Goal: Transaction & Acquisition: Purchase product/service

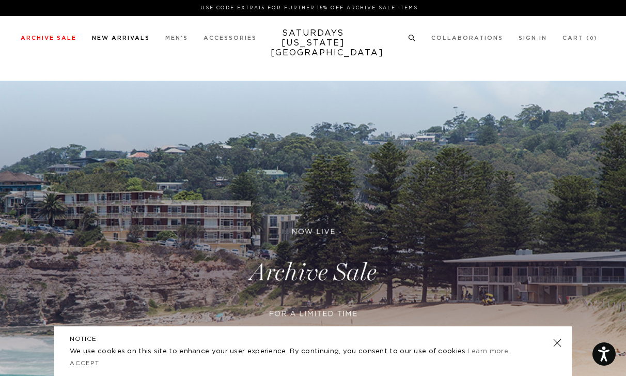
click at [123, 40] on link "New Arrivals" at bounding box center [121, 38] width 58 height 6
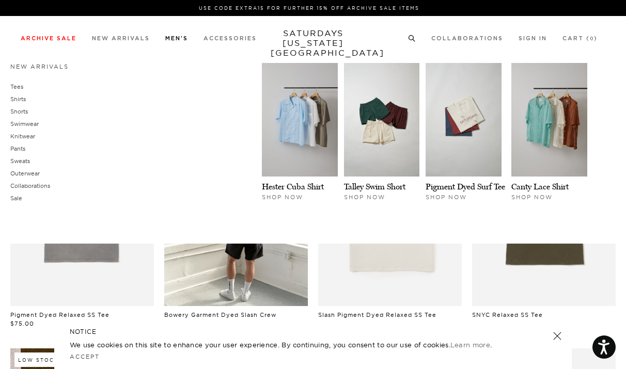
click at [176, 35] on li "Men's New Arrivals Tees Shirts Shorts Swimwear Knitwear Pants Sweats Outerwear" at bounding box center [176, 37] width 23 height 9
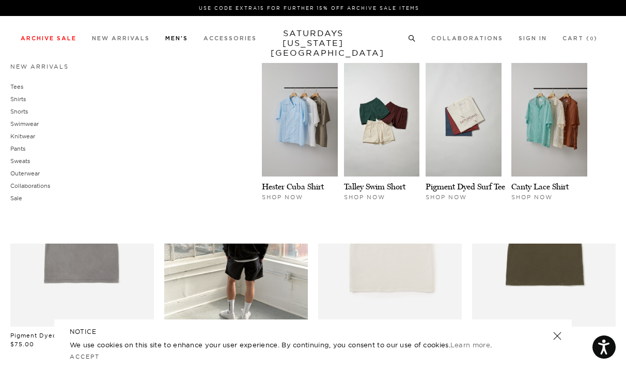
click at [178, 37] on link "Men's" at bounding box center [176, 39] width 23 height 6
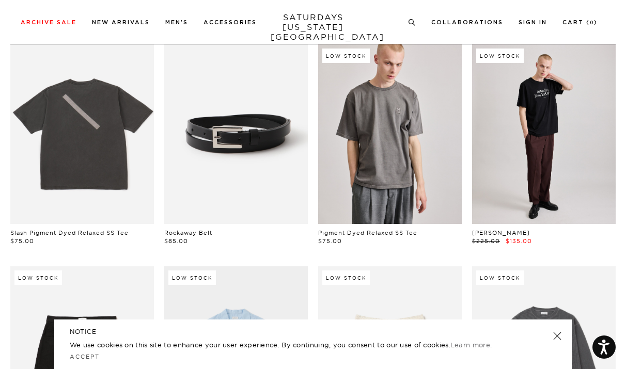
scroll to position [210, 0]
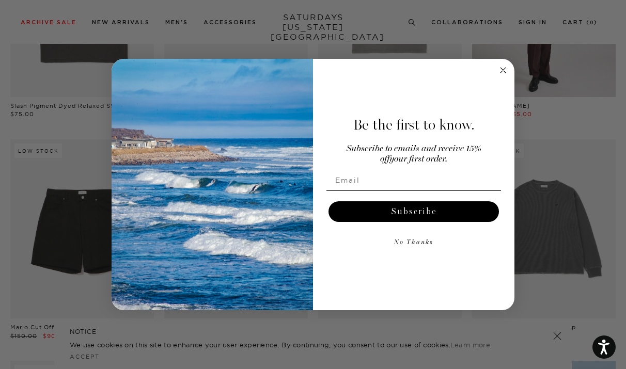
click at [504, 68] on circle "Close dialog" at bounding box center [503, 70] width 12 height 12
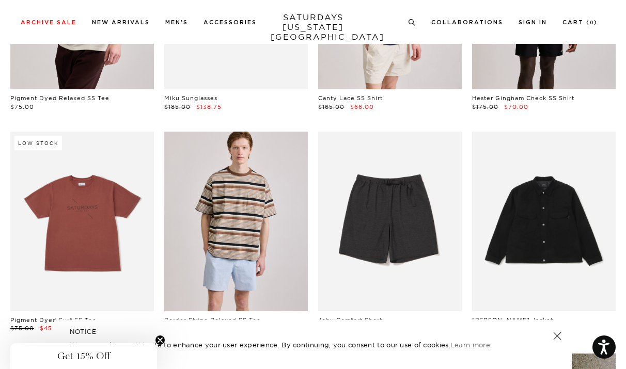
scroll to position [1327, 0]
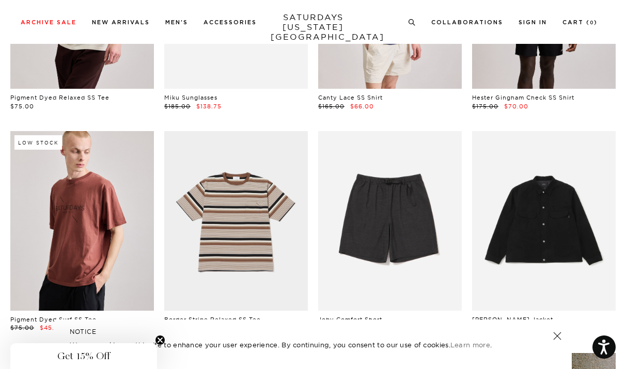
click at [64, 221] on link at bounding box center [82, 221] width 144 height 180
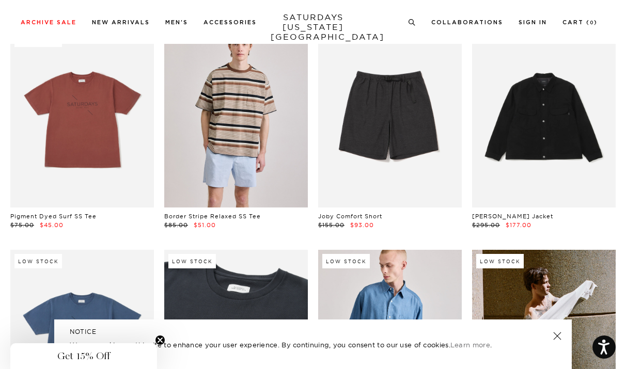
scroll to position [1528, 0]
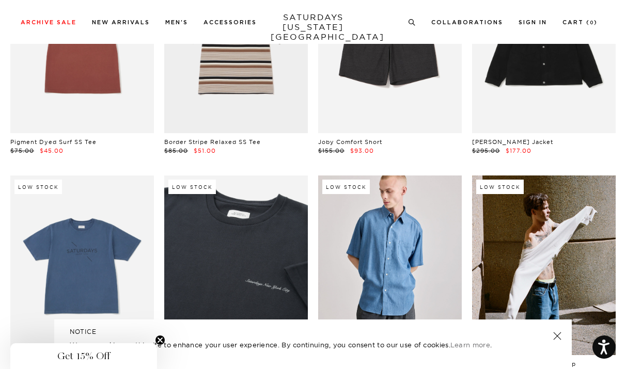
click at [556, 334] on link at bounding box center [557, 336] width 14 height 14
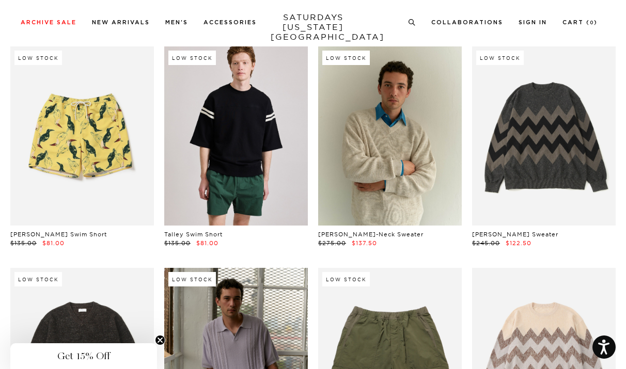
scroll to position [4311, 0]
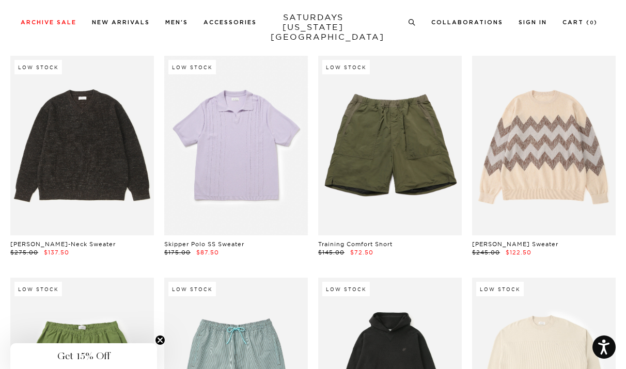
click at [225, 157] on link at bounding box center [236, 146] width 144 height 180
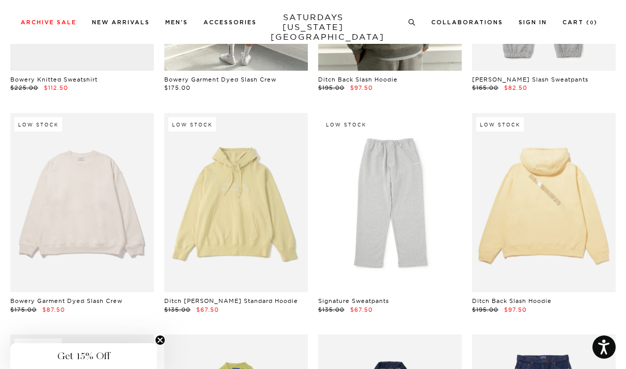
scroll to position [4919, 0]
click at [268, 212] on link at bounding box center [236, 204] width 144 height 180
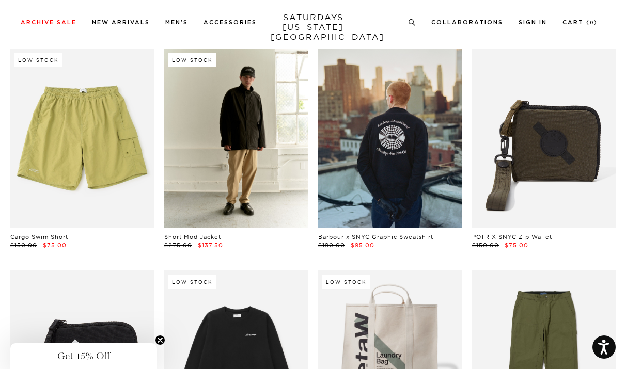
scroll to position [5732, 0]
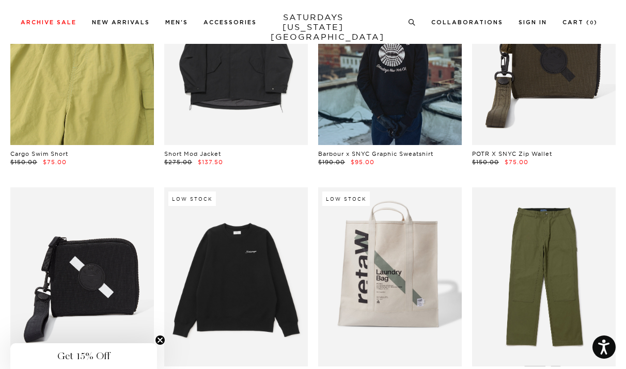
click at [96, 90] on link at bounding box center [82, 55] width 144 height 180
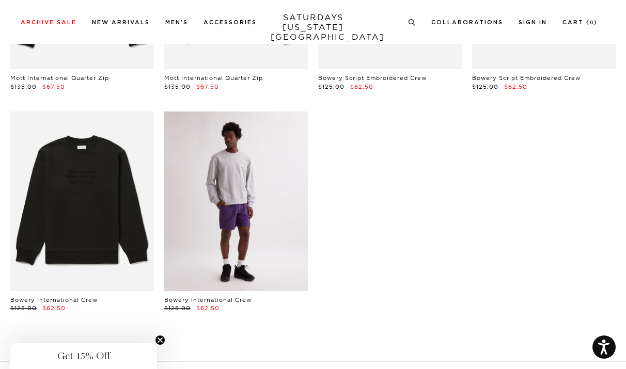
scroll to position [7187, 0]
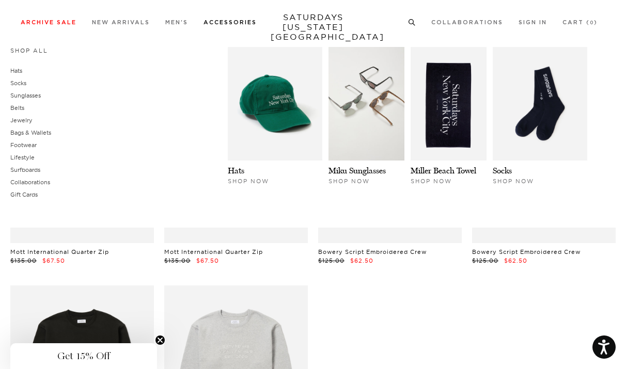
click at [219, 25] on link "Accessories" at bounding box center [230, 23] width 53 height 6
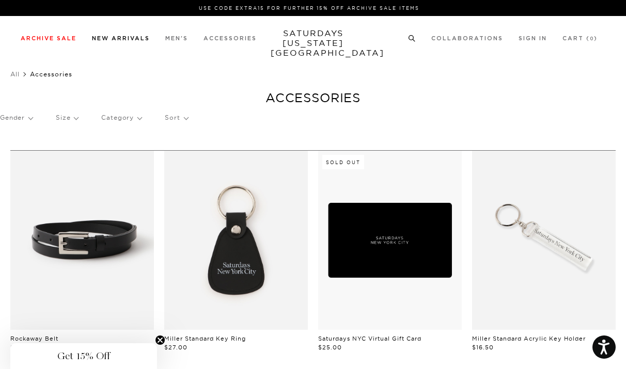
click at [141, 37] on link "New Arrivals" at bounding box center [121, 39] width 58 height 6
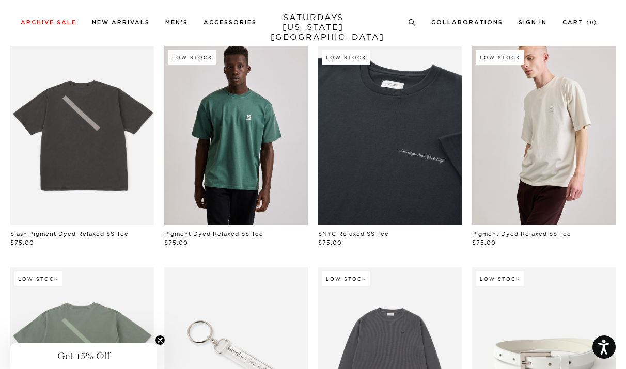
scroll to position [761, 0]
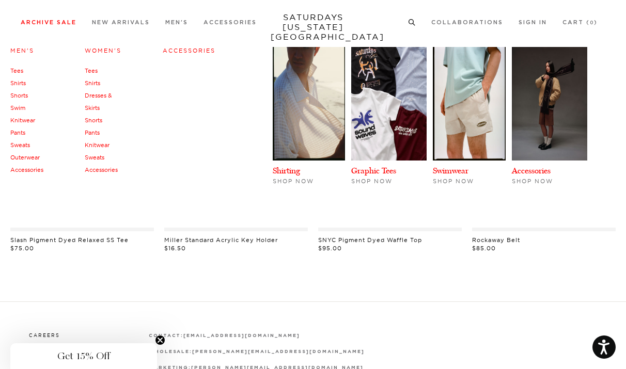
click at [71, 23] on link "Archive Sale" at bounding box center [49, 23] width 56 height 6
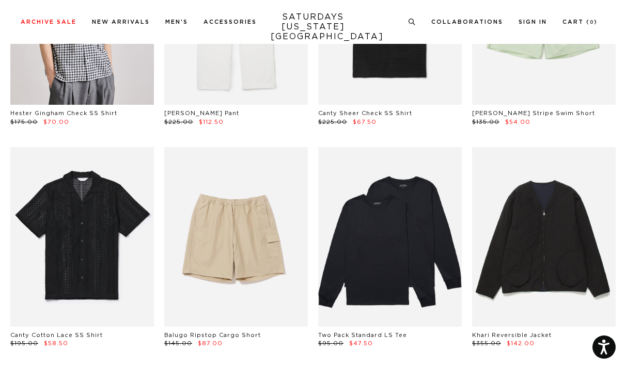
scroll to position [488, 0]
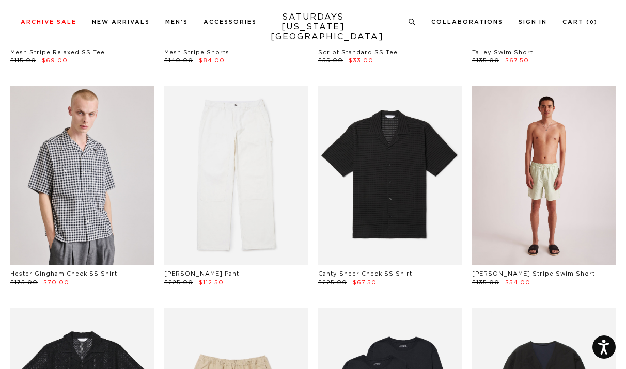
click at [548, 226] on link at bounding box center [544, 176] width 144 height 180
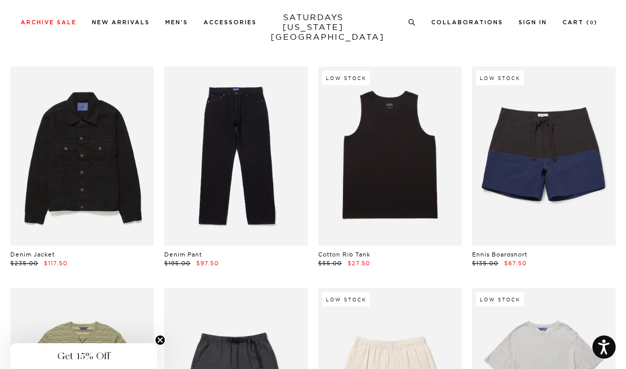
scroll to position [1130, 0]
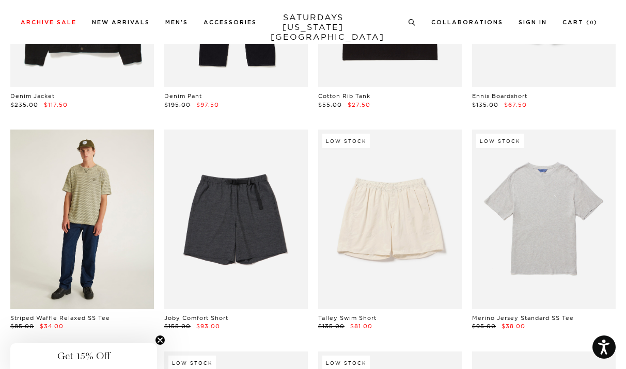
click at [70, 181] on link at bounding box center [82, 220] width 144 height 180
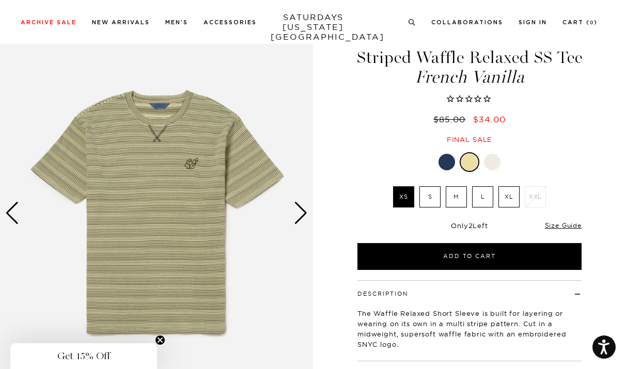
scroll to position [45, 0]
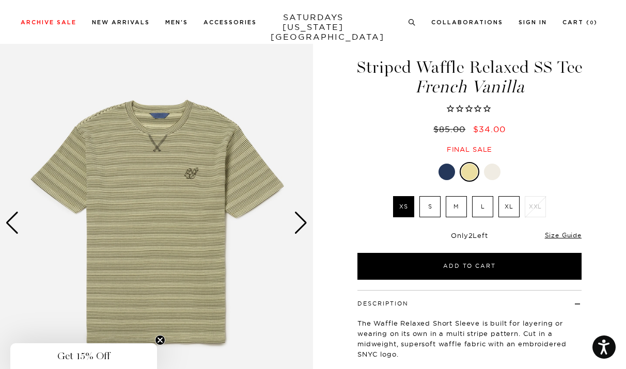
click at [297, 212] on div "Next slide" at bounding box center [301, 223] width 14 height 23
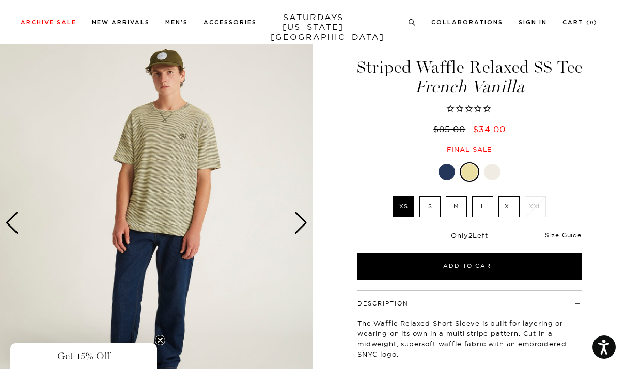
click at [297, 212] on div "Next slide" at bounding box center [301, 223] width 14 height 23
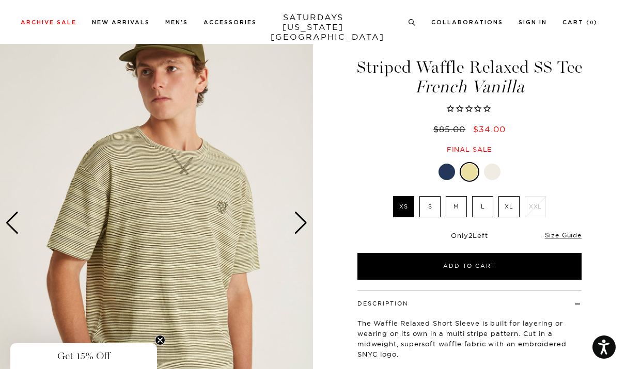
click at [216, 189] on img at bounding box center [156, 223] width 313 height 392
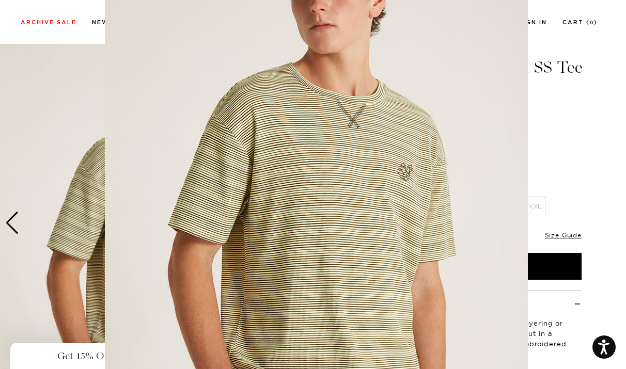
scroll to position [70, 0]
click at [409, 170] on img at bounding box center [316, 194] width 423 height 529
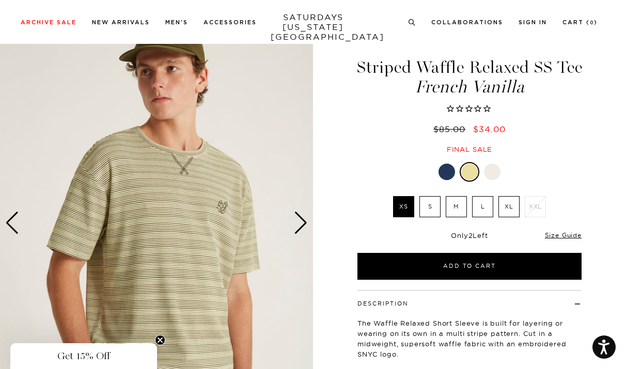
click at [300, 212] on div "Next slide" at bounding box center [301, 223] width 14 height 23
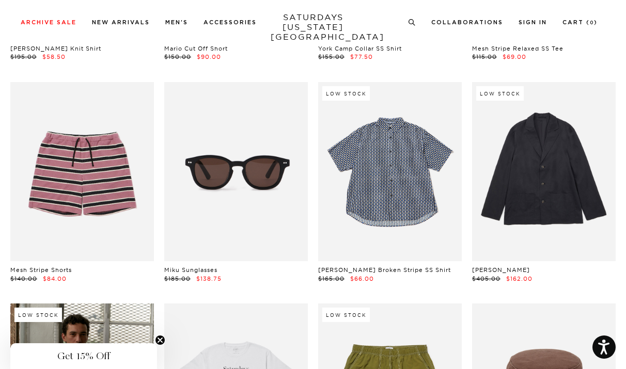
scroll to position [4961, 0]
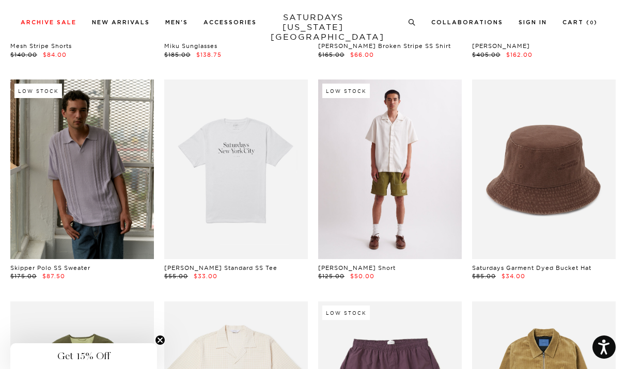
click at [410, 159] on link at bounding box center [390, 170] width 144 height 180
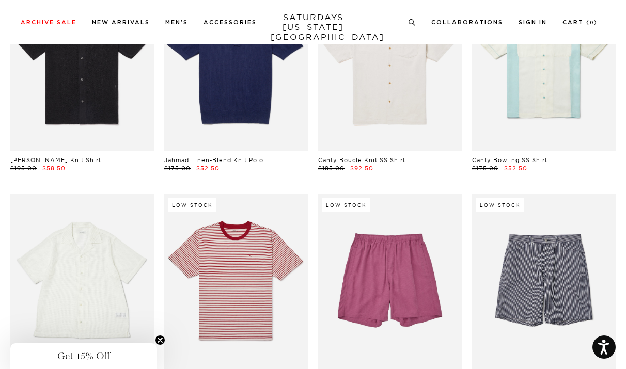
scroll to position [7677, 0]
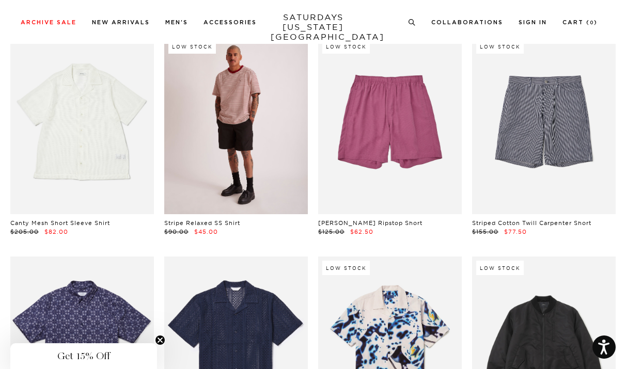
click at [249, 116] on link at bounding box center [236, 125] width 144 height 180
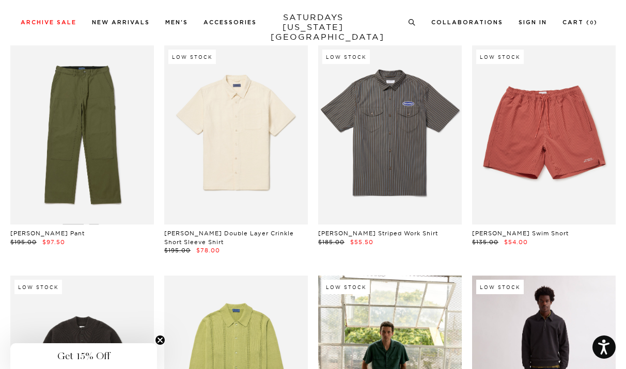
scroll to position [8533, 0]
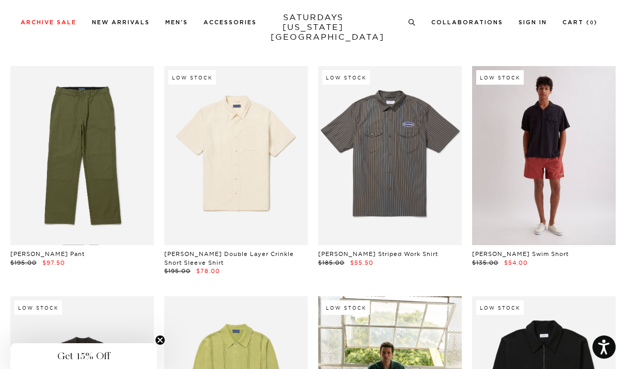
click at [563, 169] on link at bounding box center [544, 156] width 144 height 180
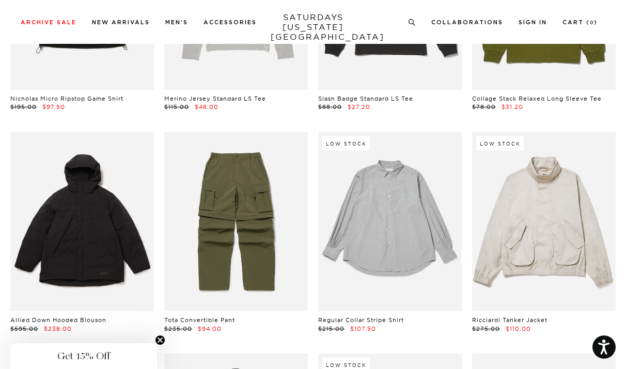
scroll to position [10692, 0]
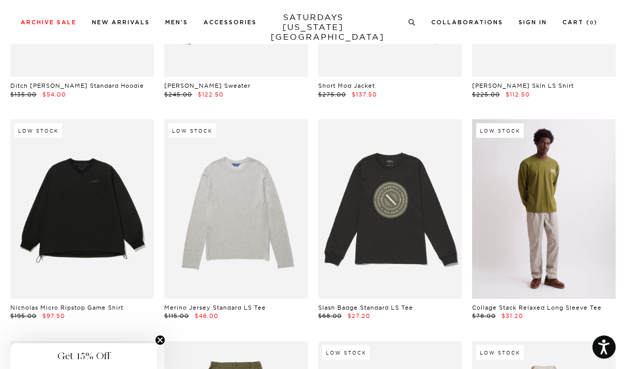
click at [553, 162] on link at bounding box center [544, 209] width 144 height 180
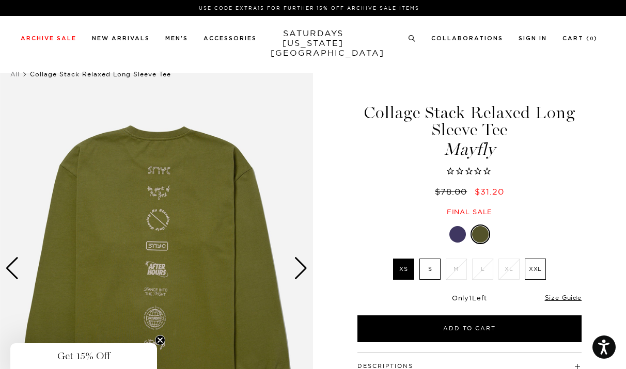
click at [297, 257] on div "Next slide" at bounding box center [301, 268] width 14 height 23
click at [301, 257] on div "Next slide" at bounding box center [301, 268] width 14 height 23
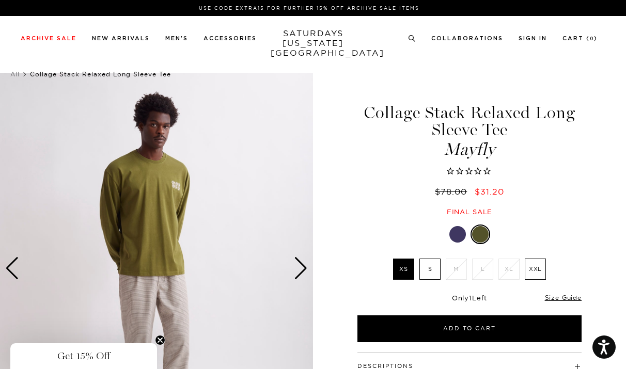
click at [301, 257] on div "Next slide" at bounding box center [301, 268] width 14 height 23
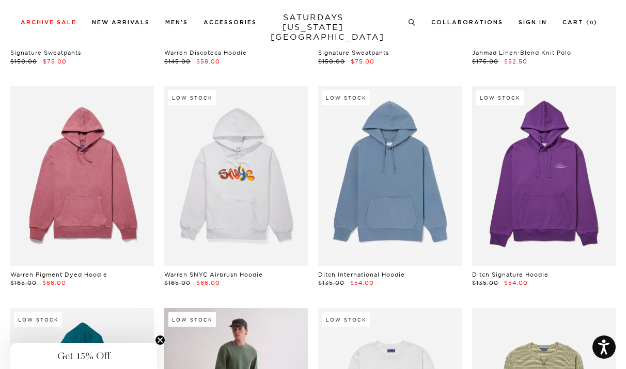
scroll to position [17099, 0]
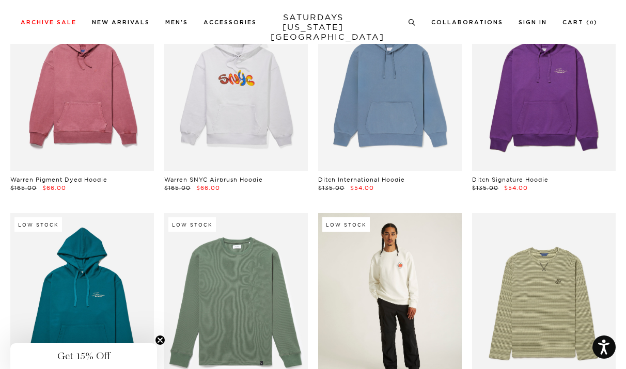
click at [359, 213] on link at bounding box center [390, 303] width 144 height 180
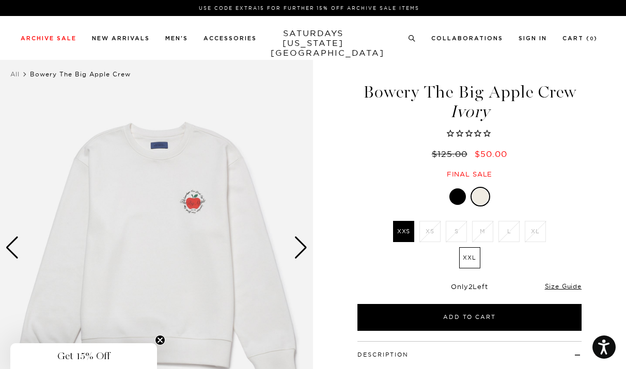
click at [300, 247] on div "Next slide" at bounding box center [301, 248] width 14 height 23
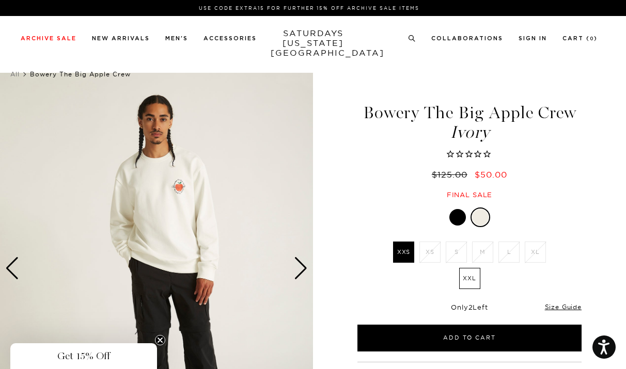
click at [300, 257] on div "Next slide" at bounding box center [301, 268] width 14 height 23
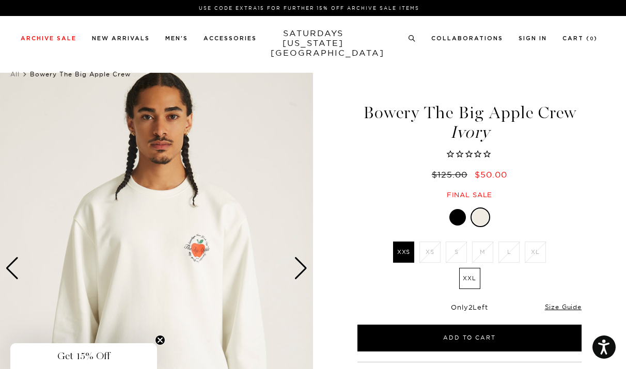
click at [300, 257] on div "Next slide" at bounding box center [301, 268] width 14 height 23
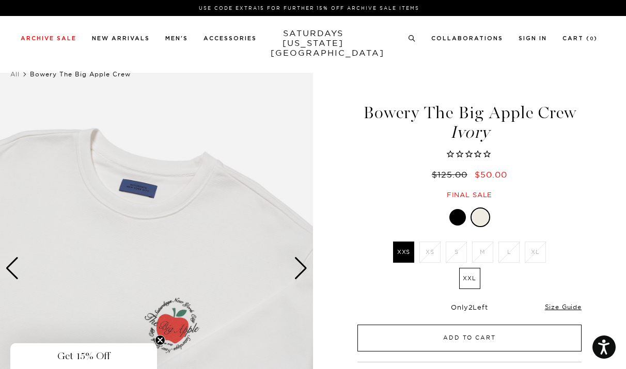
click at [428, 325] on button "Add to Cart" at bounding box center [469, 338] width 224 height 27
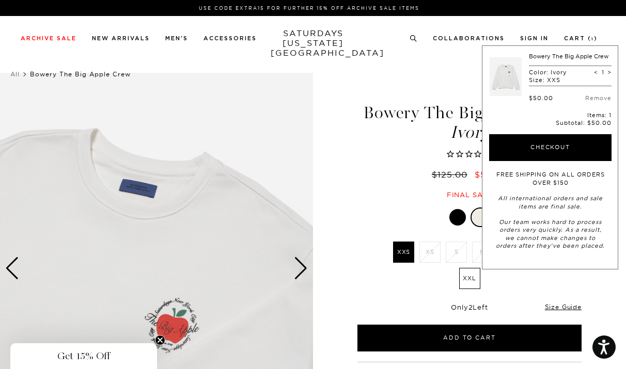
click at [294, 257] on div "Next slide" at bounding box center [301, 268] width 14 height 23
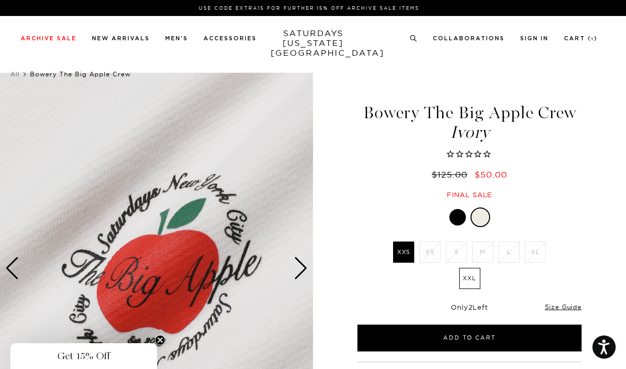
click at [294, 257] on div "Next slide" at bounding box center [301, 268] width 14 height 23
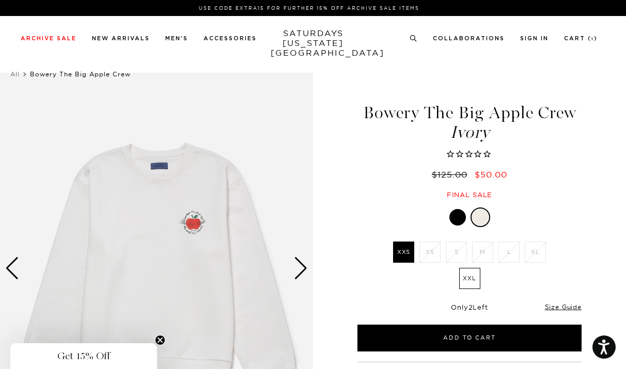
click at [294, 257] on div "Next slide" at bounding box center [301, 268] width 14 height 23
